Goal: Find specific page/section: Find specific page/section

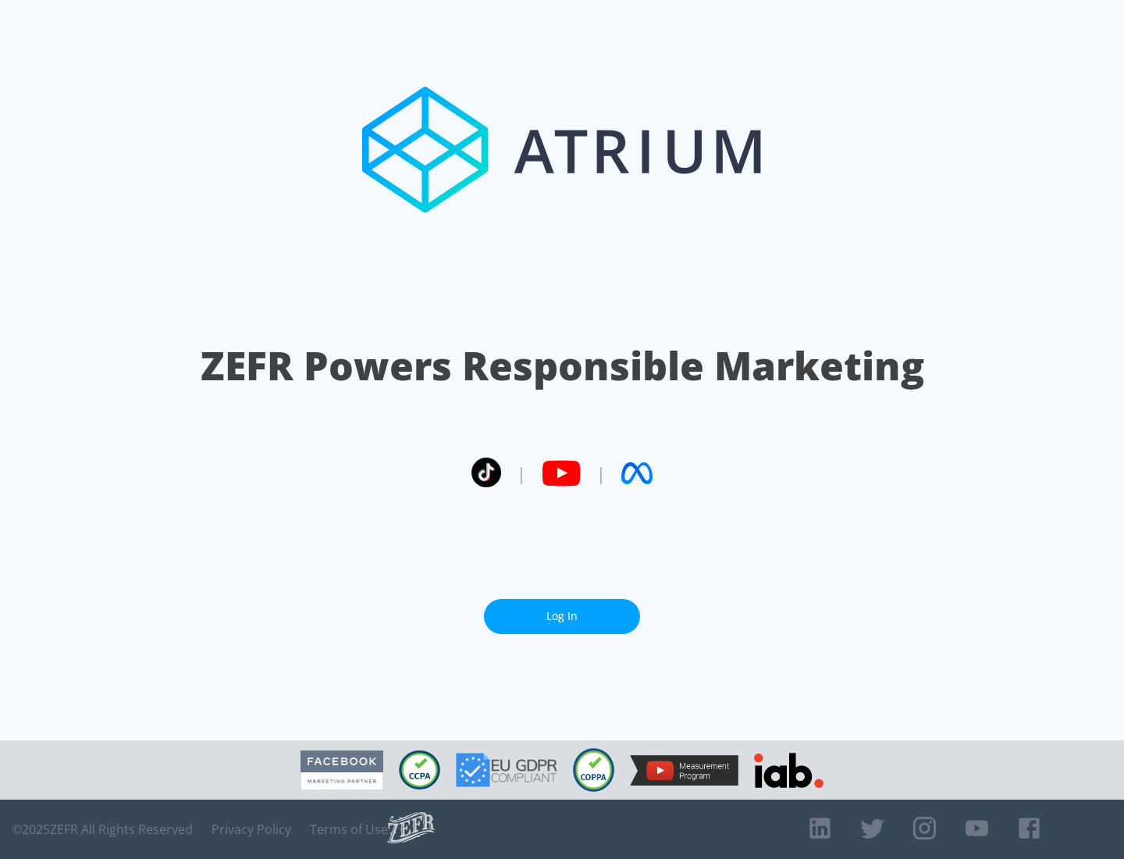
click at [562, 616] on link "Log In" at bounding box center [562, 616] width 156 height 35
